Goal: Information Seeking & Learning: Find specific fact

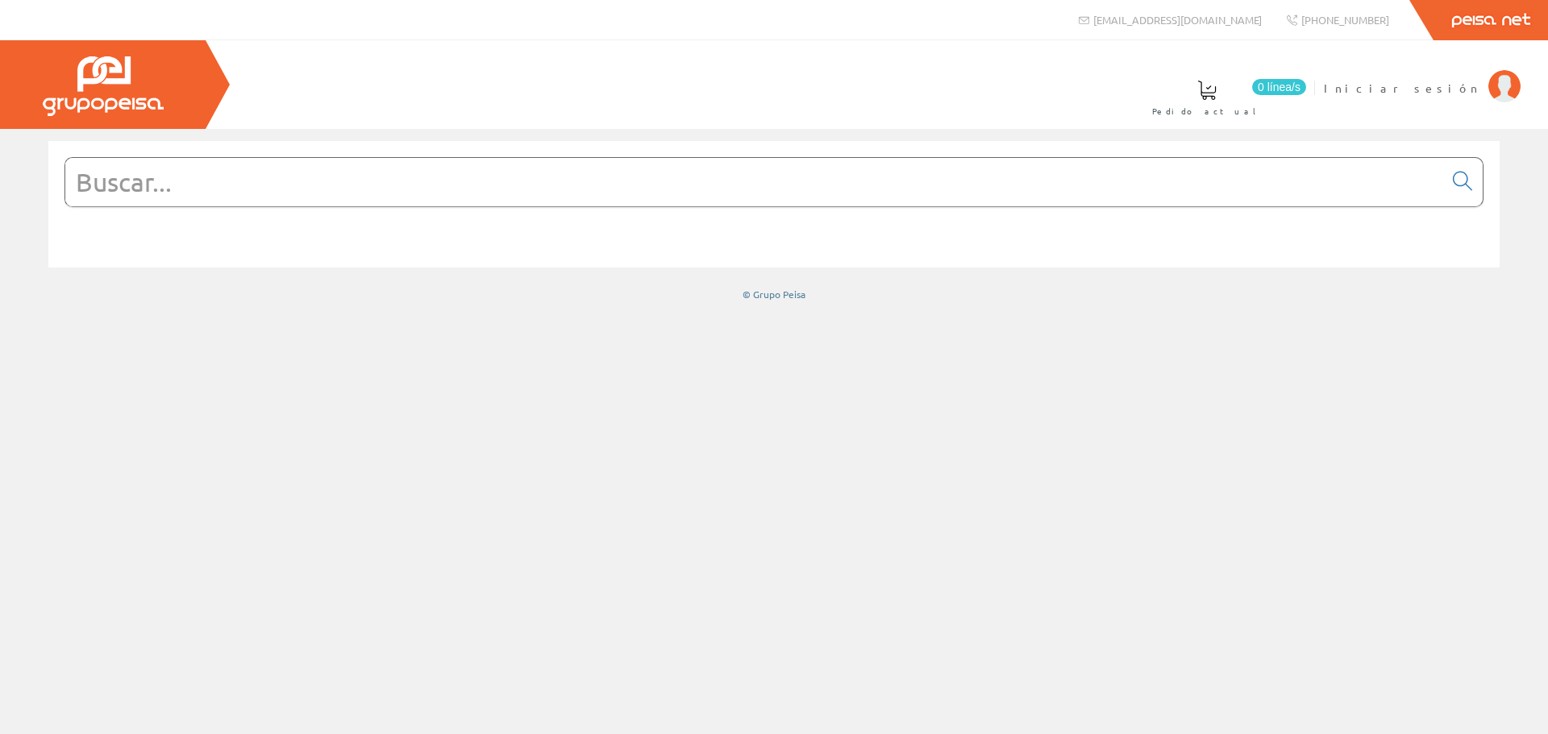
click at [241, 188] on input "text" at bounding box center [754, 182] width 1378 height 48
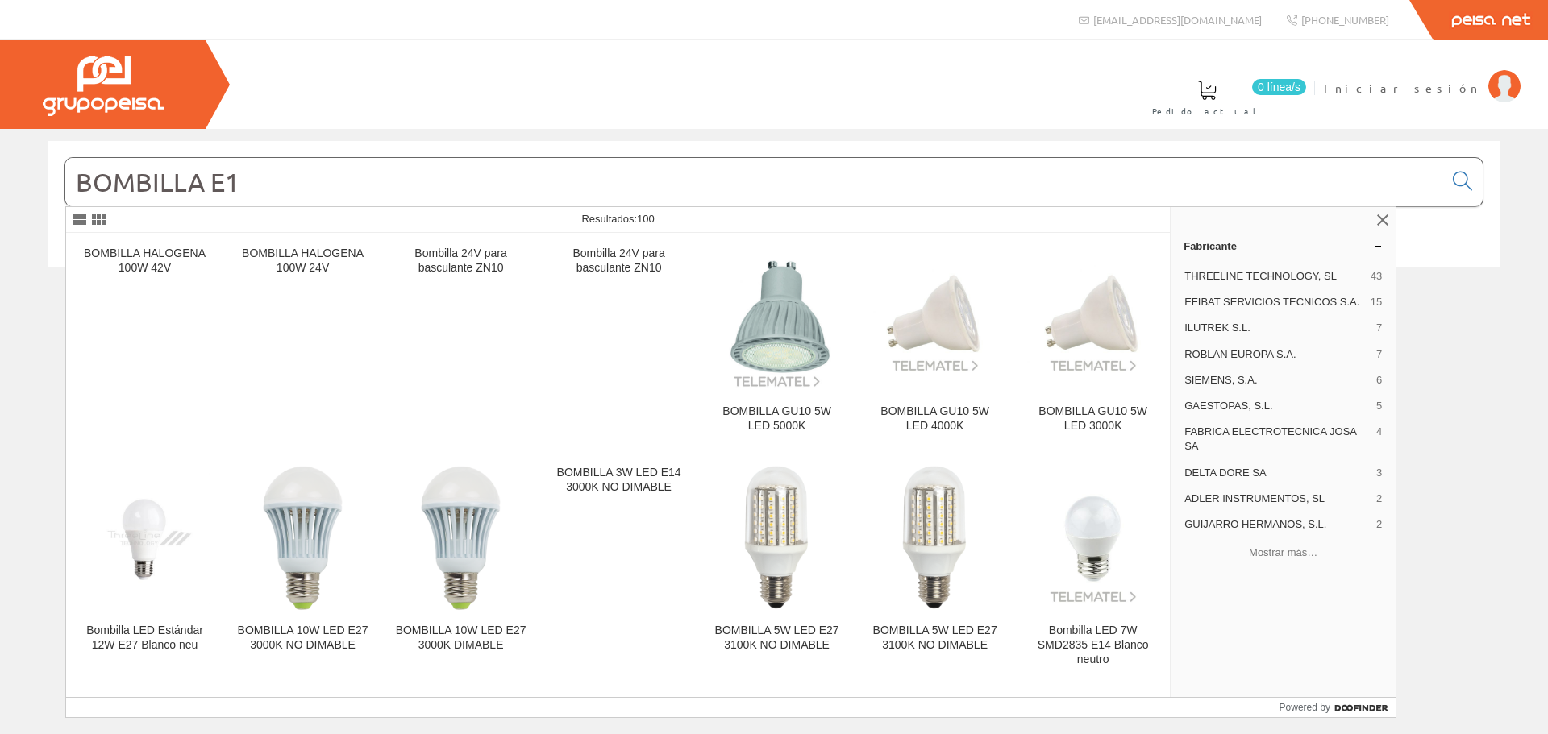
type input "BOMBILLA E14"
